Goal: Find specific page/section

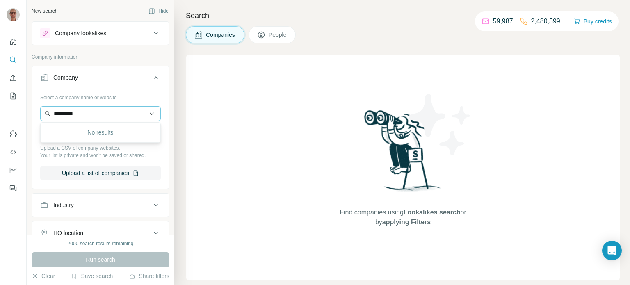
click at [129, 110] on input "*********" at bounding box center [100, 113] width 121 height 15
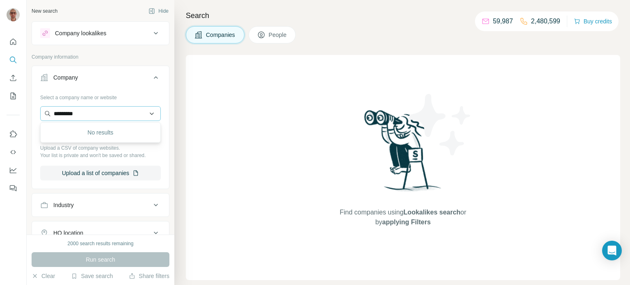
click at [129, 110] on input "*********" at bounding box center [100, 113] width 121 height 15
type input "**********"
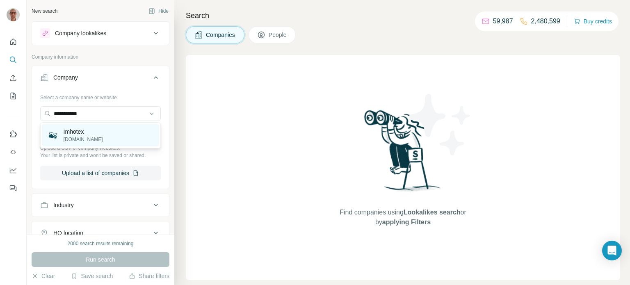
click at [96, 142] on div "Imhotex [DOMAIN_NAME]" at bounding box center [100, 135] width 117 height 22
